Goal: Check status: Check status

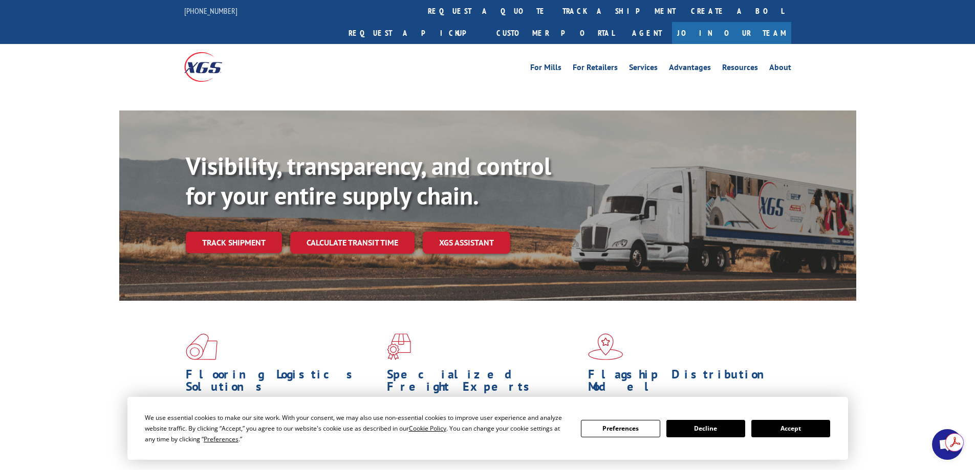
click at [259, 222] on div "Visibility, transparency, and control for your entire supply chain. Track shipm…" at bounding box center [521, 223] width 671 height 143
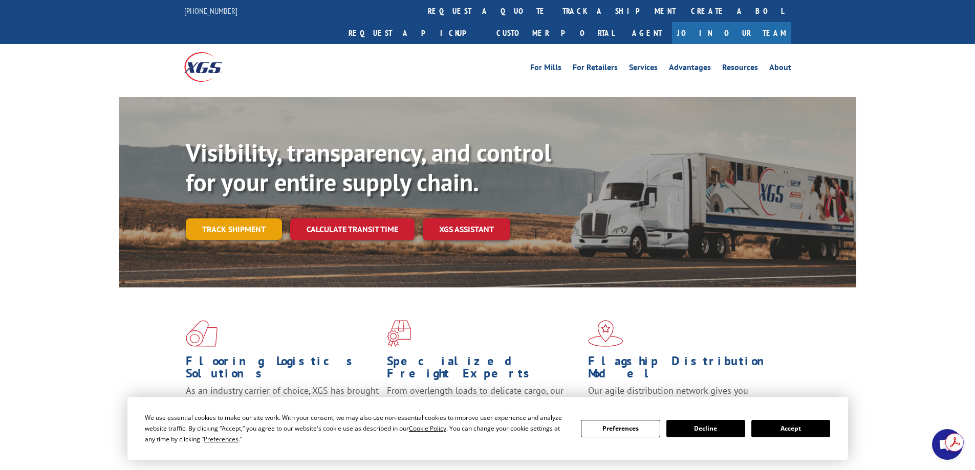
click at [261, 219] on link "Track shipment" at bounding box center [234, 229] width 96 height 21
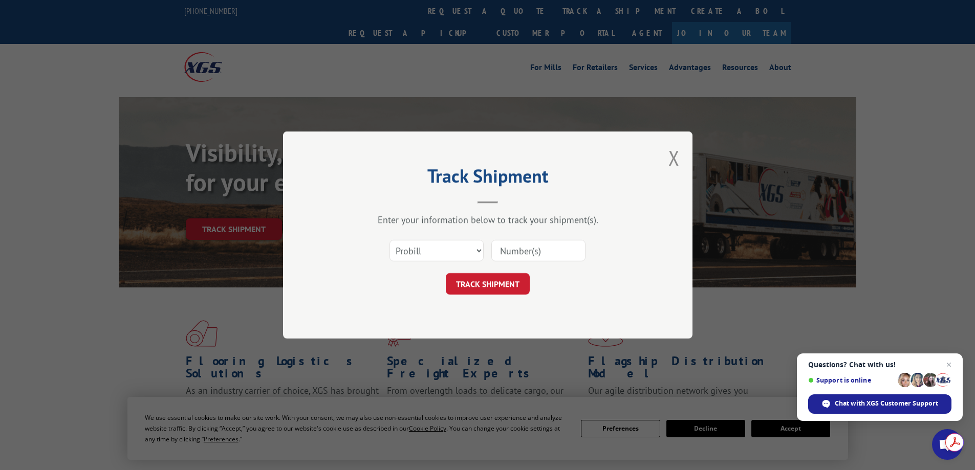
click at [548, 256] on input at bounding box center [538, 250] width 94 height 21
click button "TRACK SHIPMENT" at bounding box center [488, 283] width 84 height 21
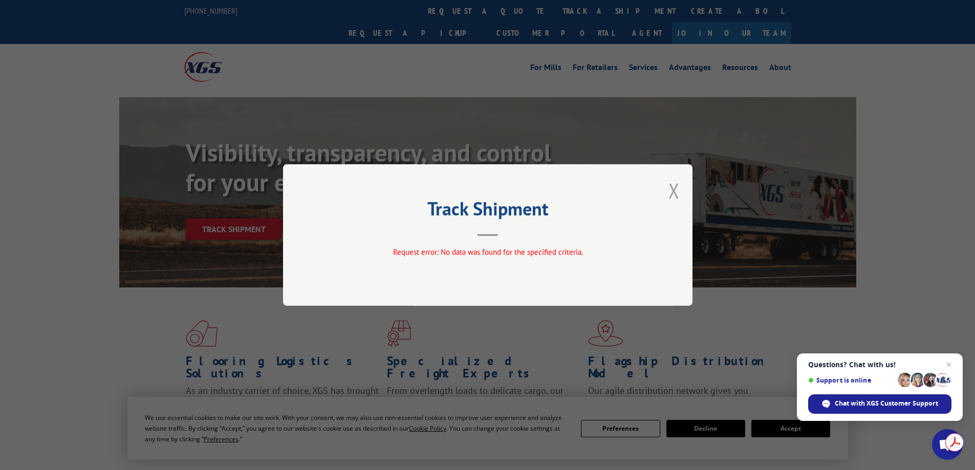
click at [671, 192] on button "Close modal" at bounding box center [674, 190] width 11 height 27
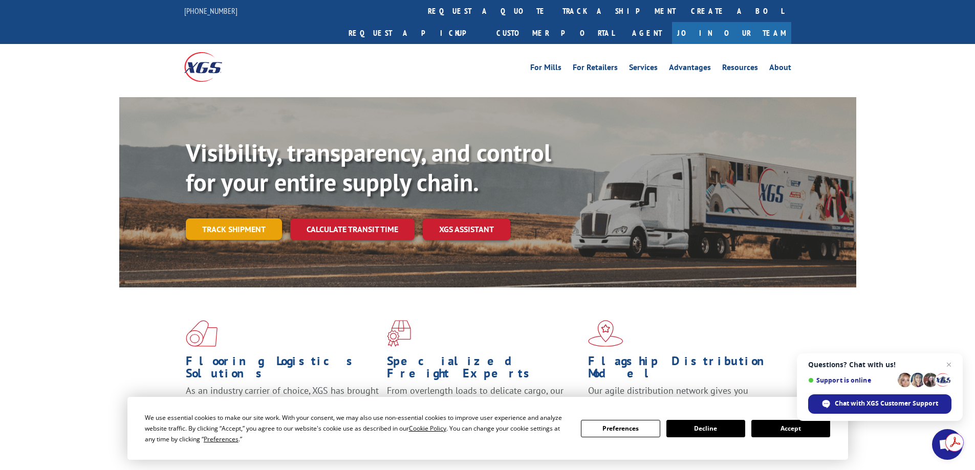
click at [237, 219] on link "Track shipment" at bounding box center [234, 229] width 96 height 21
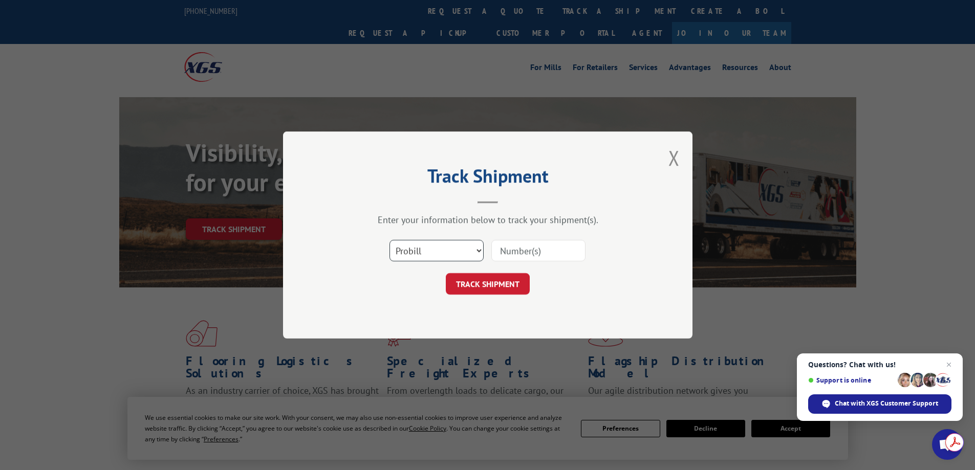
click at [420, 250] on select "Select category... Probill BOL PO" at bounding box center [437, 250] width 94 height 21
click at [390, 240] on select "Select category... Probill BOL PO" at bounding box center [437, 250] width 94 height 21
click at [527, 252] on input at bounding box center [538, 250] width 94 height 21
click button "TRACK SHIPMENT" at bounding box center [488, 283] width 84 height 21
